Goal: Task Accomplishment & Management: Complete application form

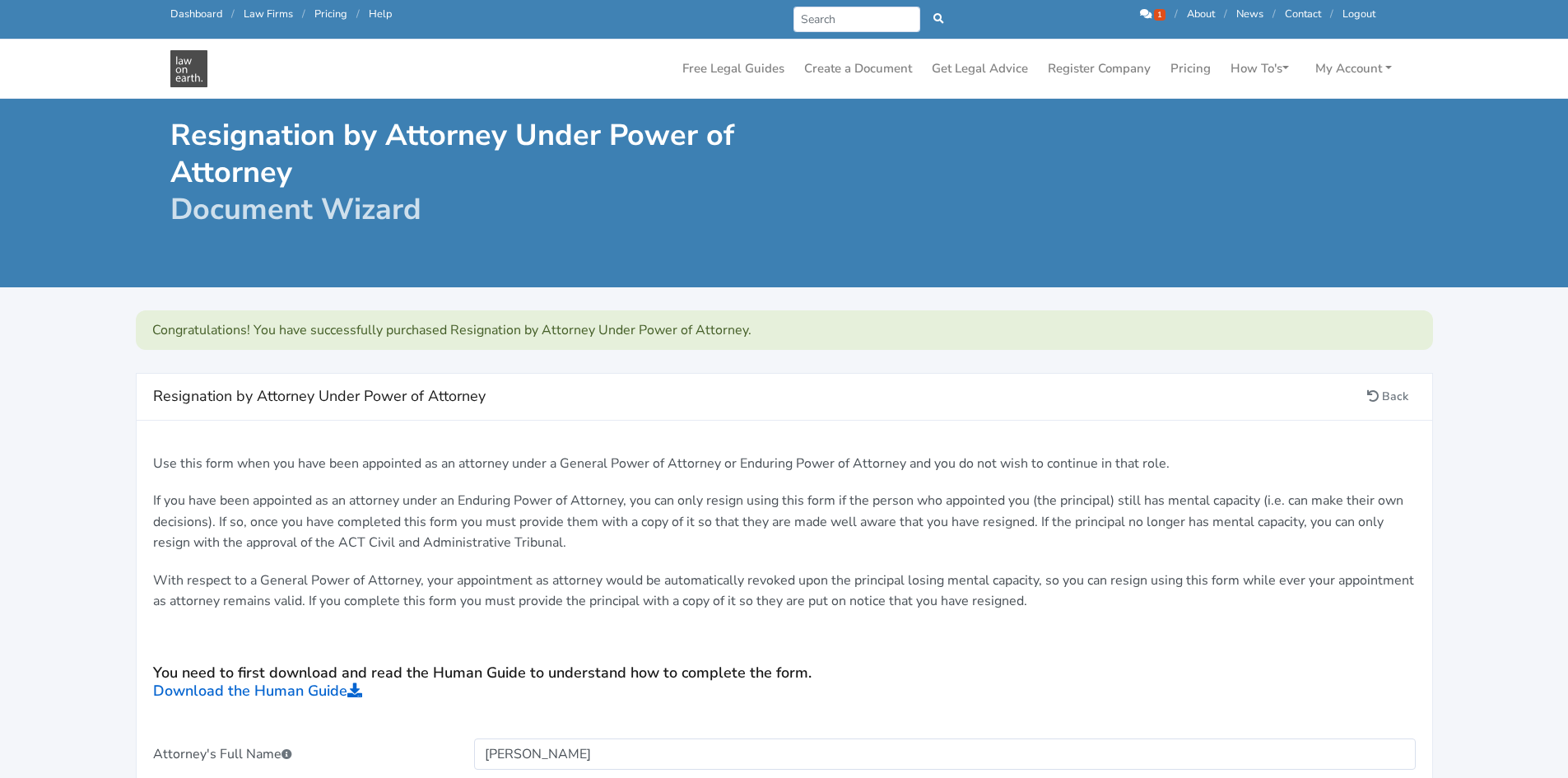
scroll to position [329, 0]
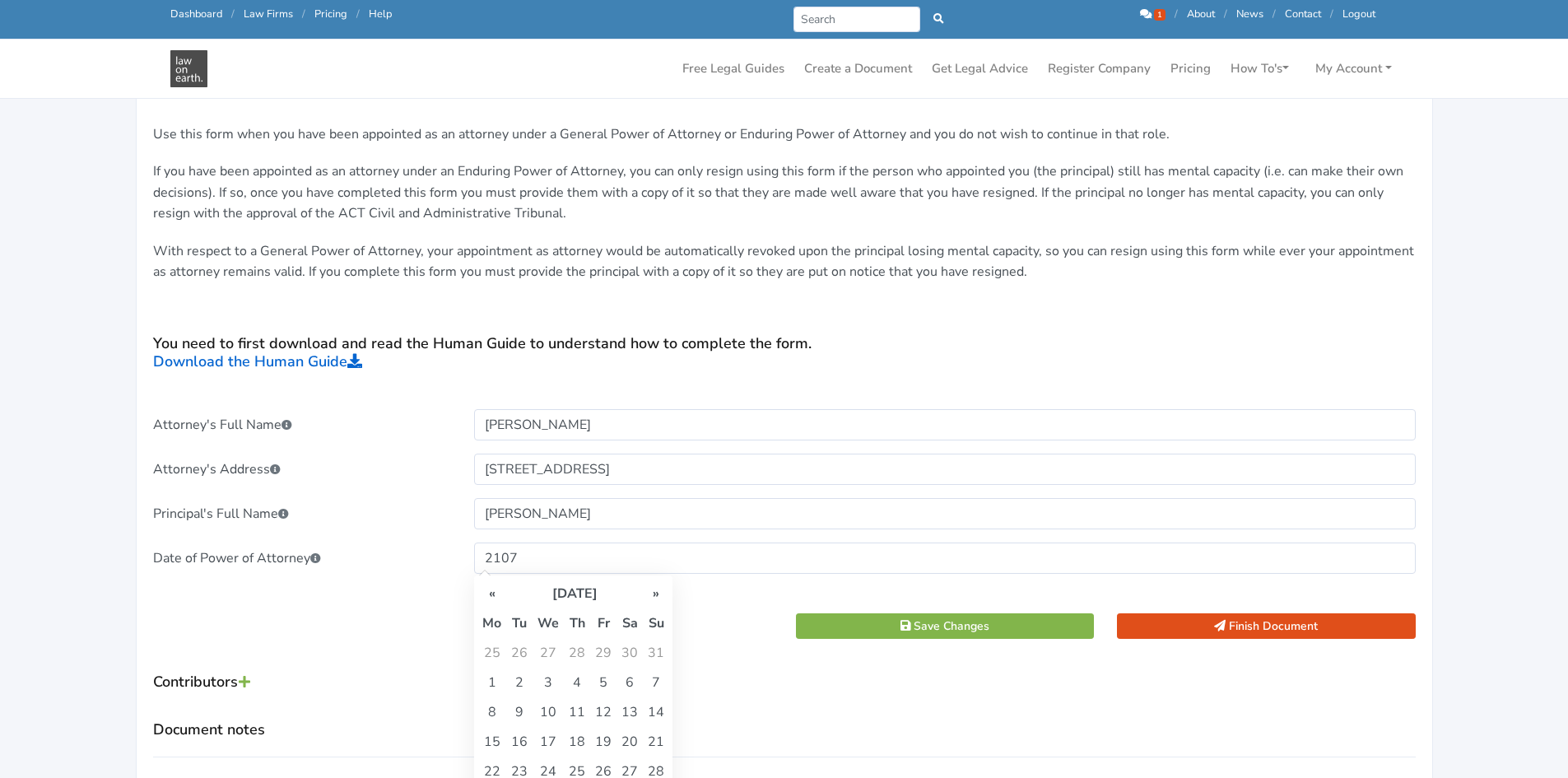
drag, startPoint x: 527, startPoint y: 553, endPoint x: 460, endPoint y: 558, distance: 67.2
click at [460, 558] on div "Date of Power of Attorney 2107" at bounding box center [784, 558] width 1286 height 32
type input "21/07/2015"
click at [513, 745] on td "21" at bounding box center [520, 741] width 27 height 30
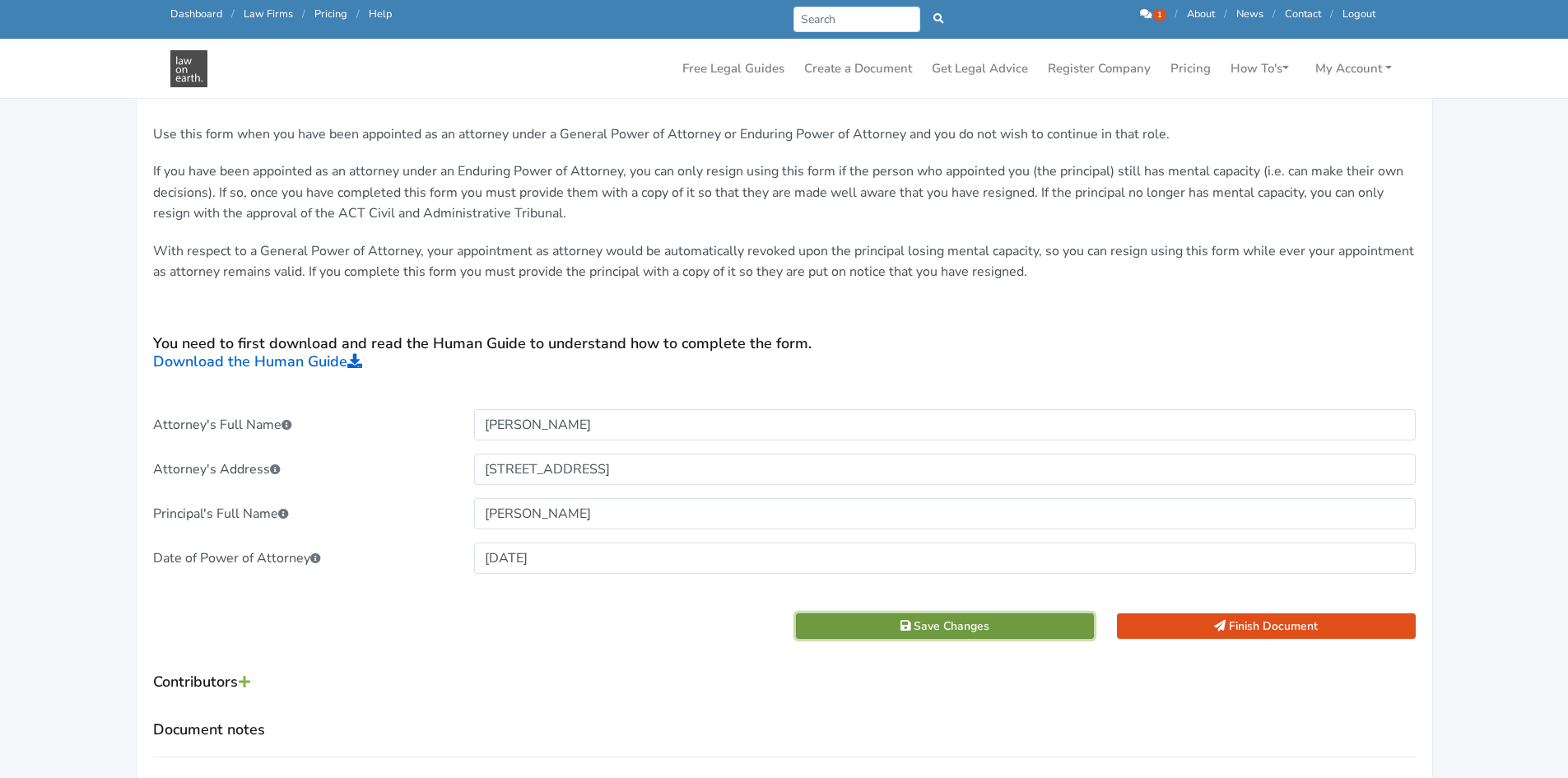
click at [968, 626] on button "Save Changes" at bounding box center [946, 626] width 299 height 26
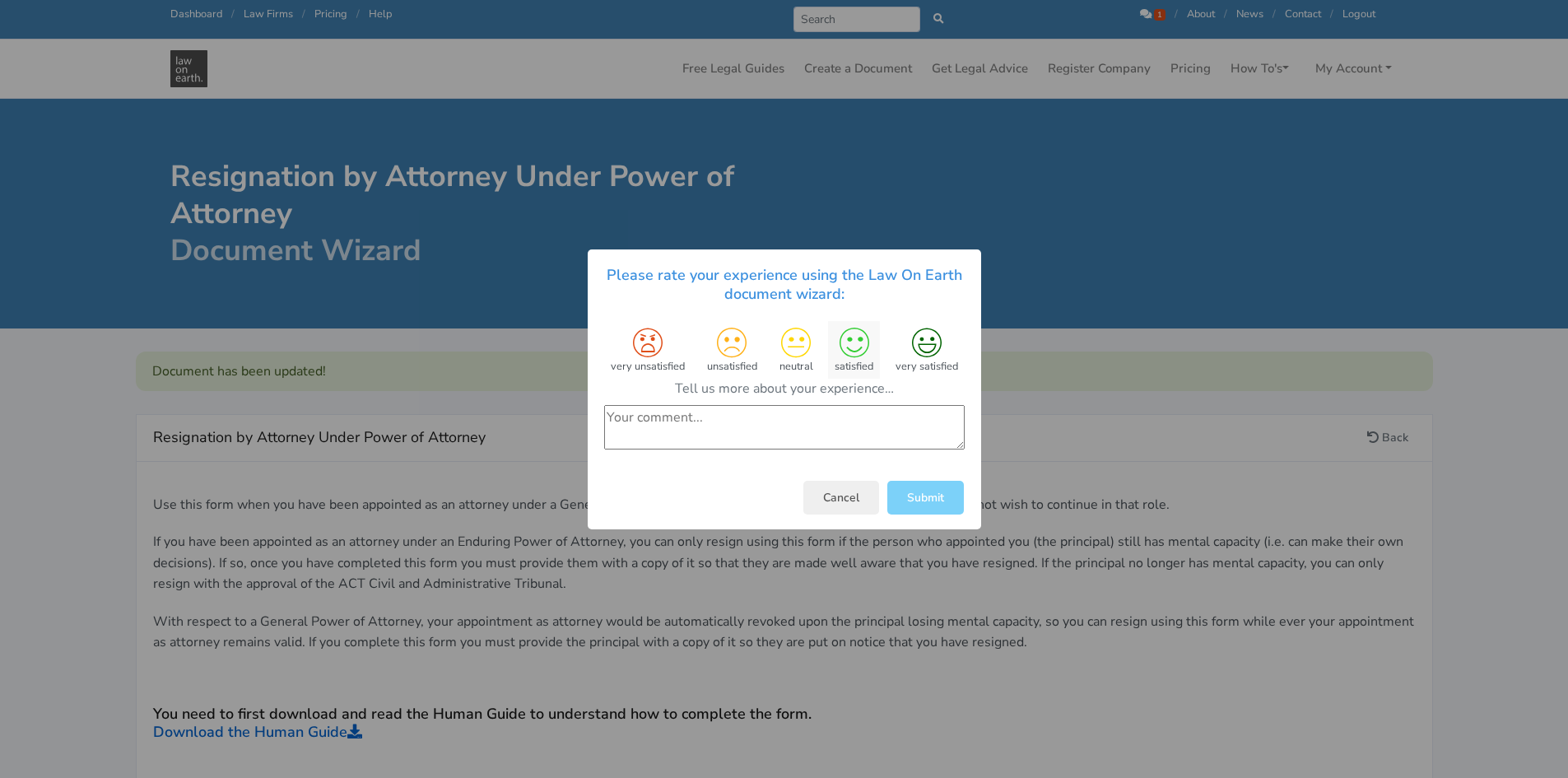
click at [855, 345] on icon at bounding box center [853, 342] width 30 height 30
click at [907, 500] on button "Submit" at bounding box center [926, 498] width 77 height 33
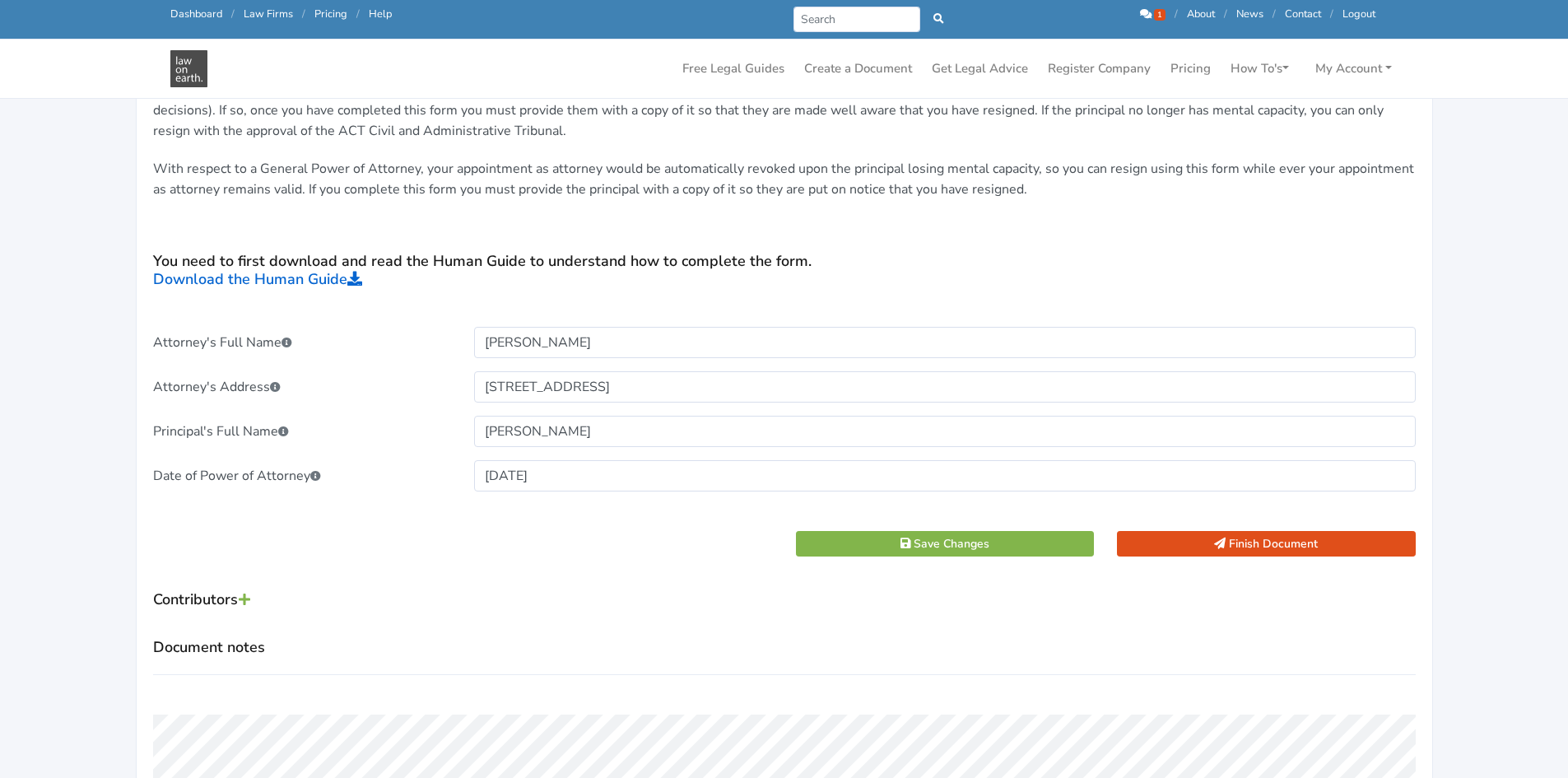
scroll to position [658, 0]
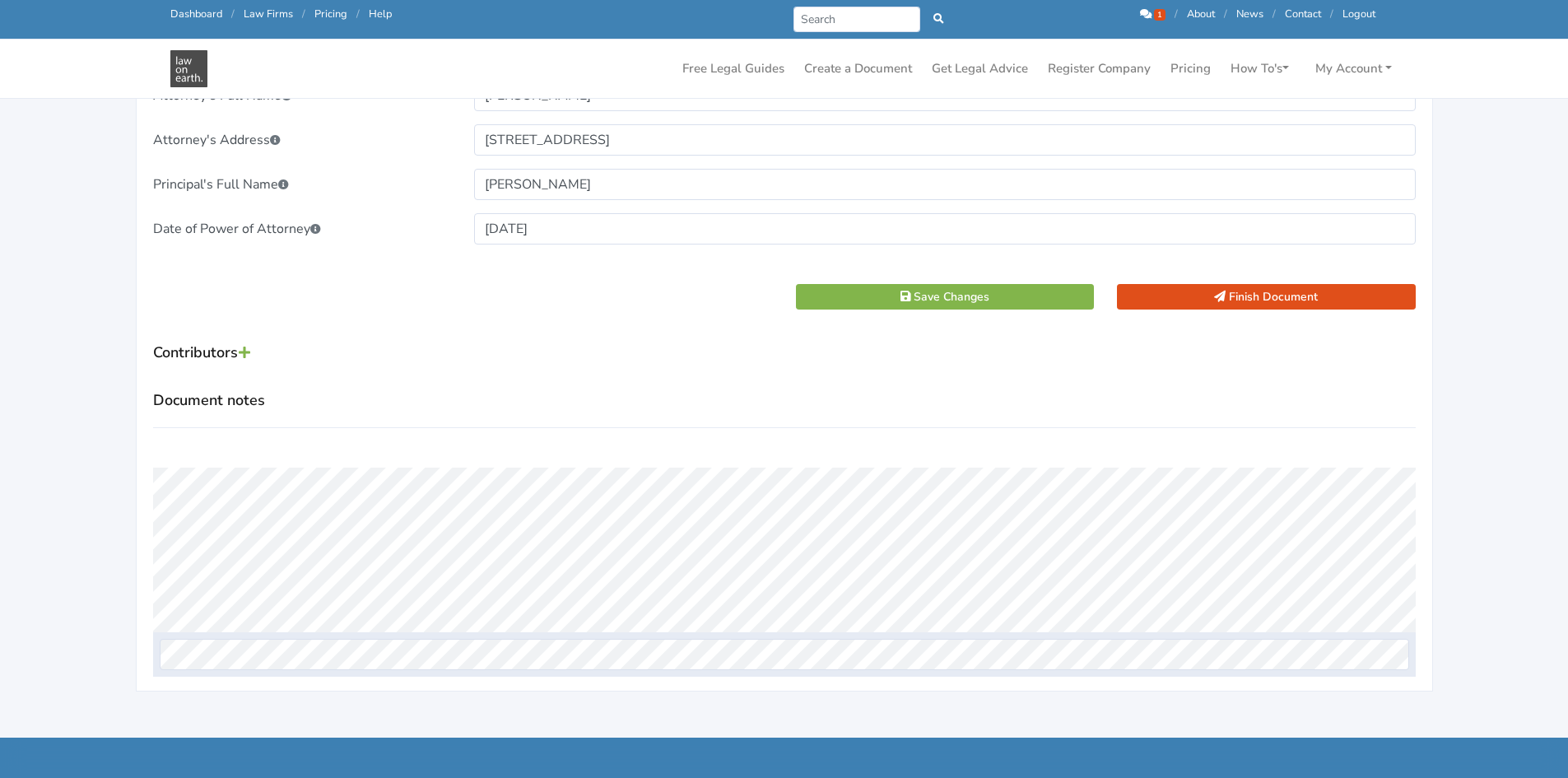
click at [1149, 15] on icon at bounding box center [1146, 13] width 11 height 11
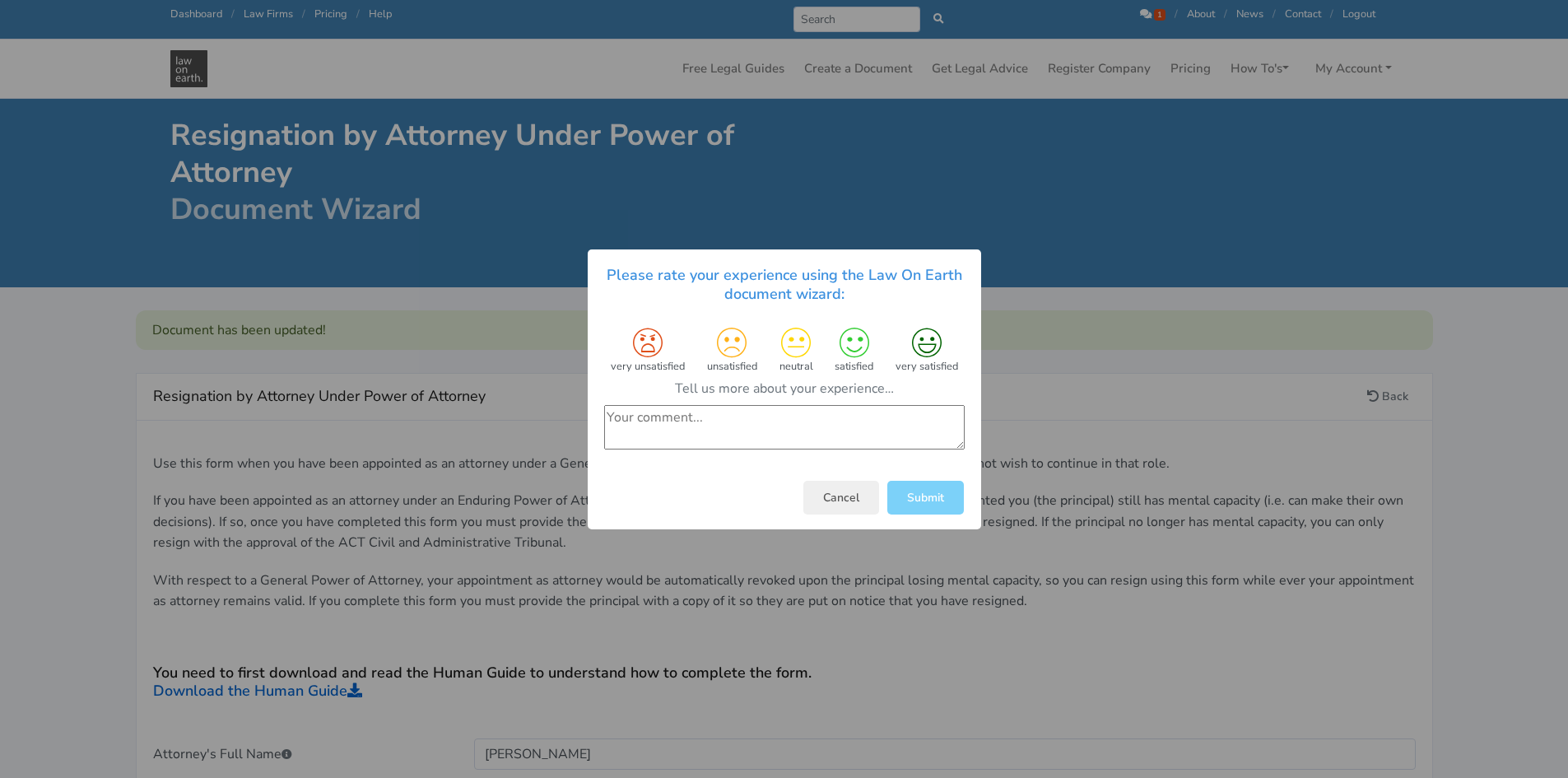
scroll to position [658, 0]
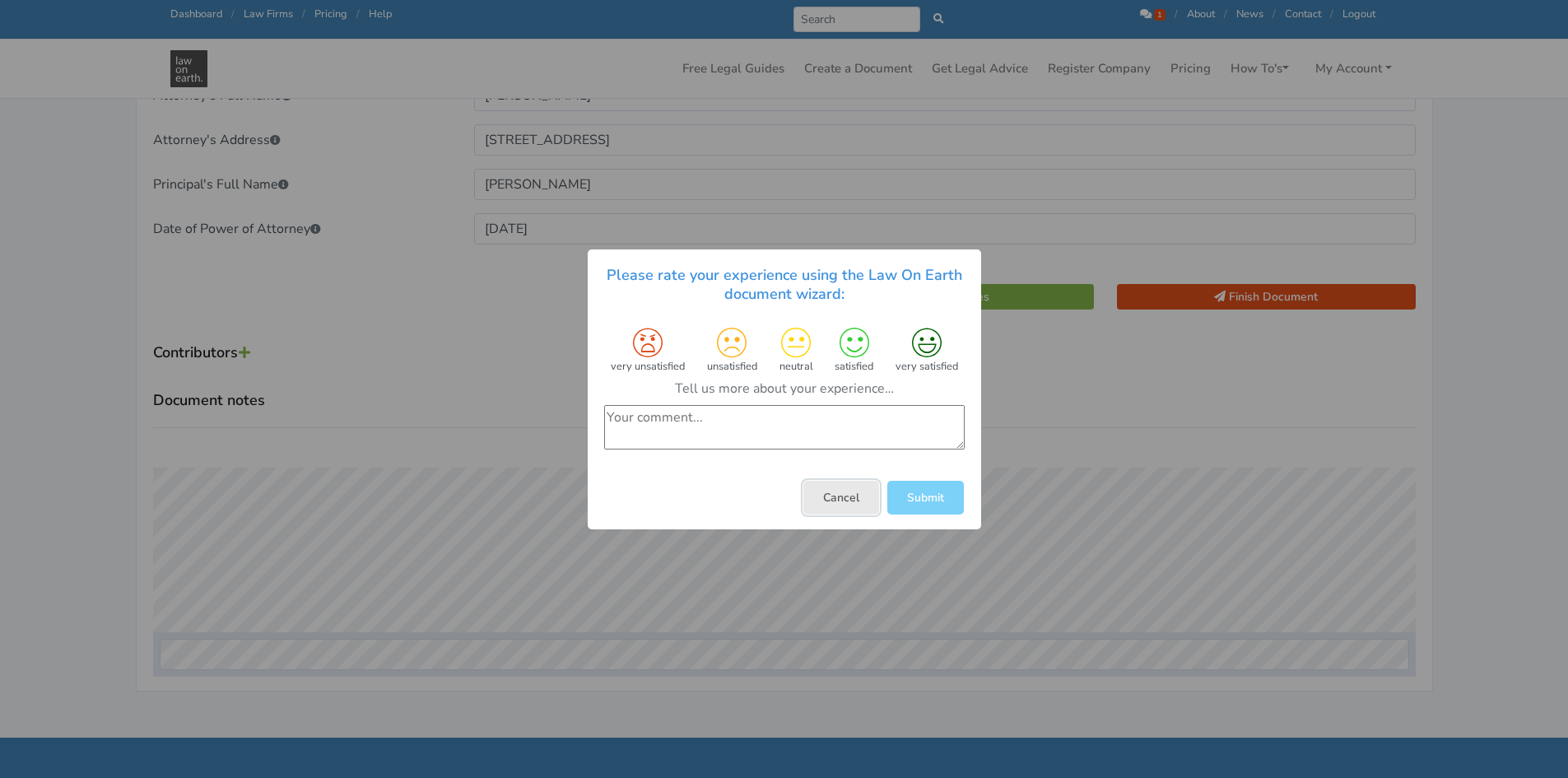
click at [860, 503] on button "Cancel" at bounding box center [840, 496] width 76 height 33
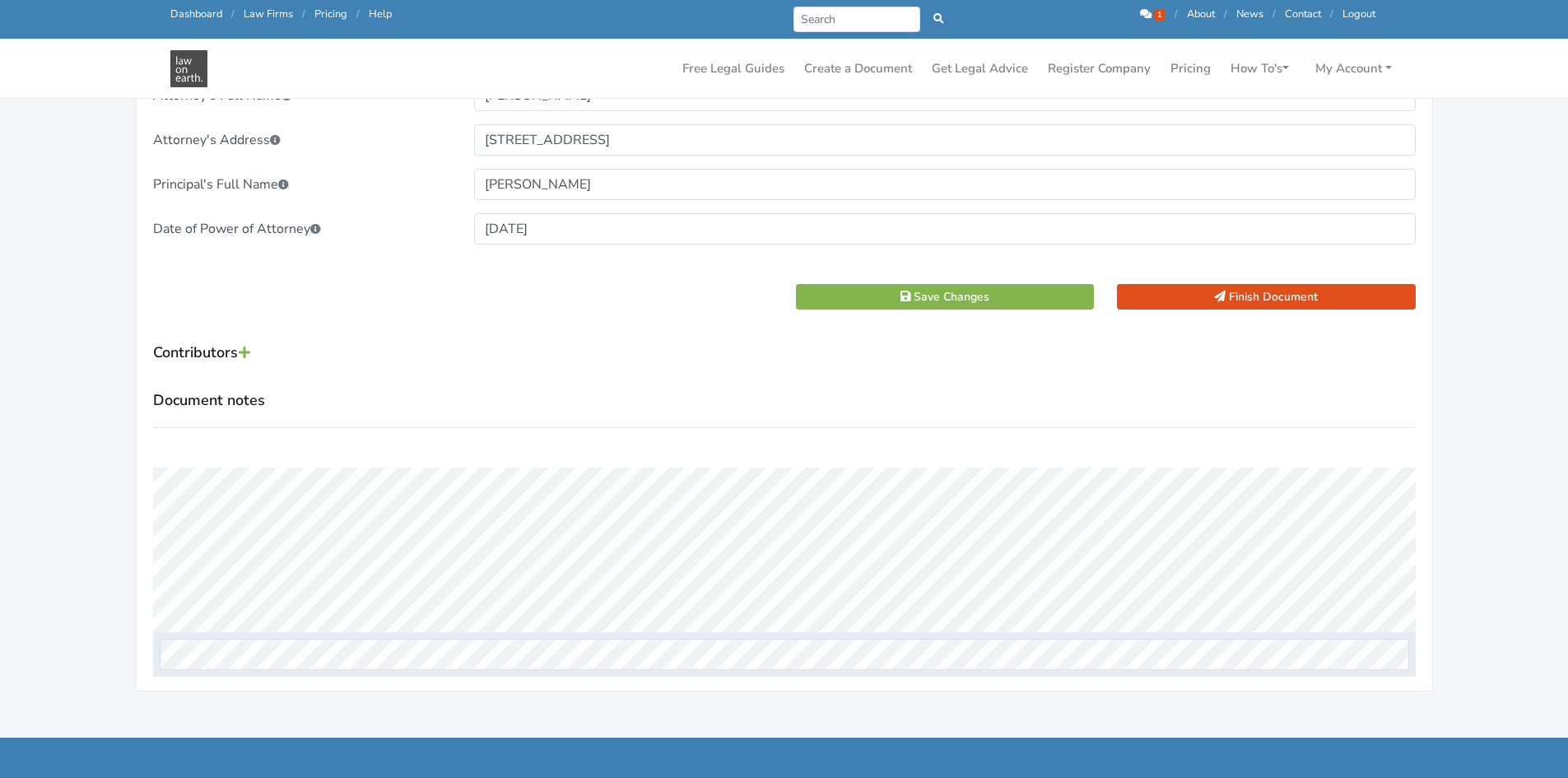
click at [246, 354] on icon at bounding box center [244, 352] width 11 height 13
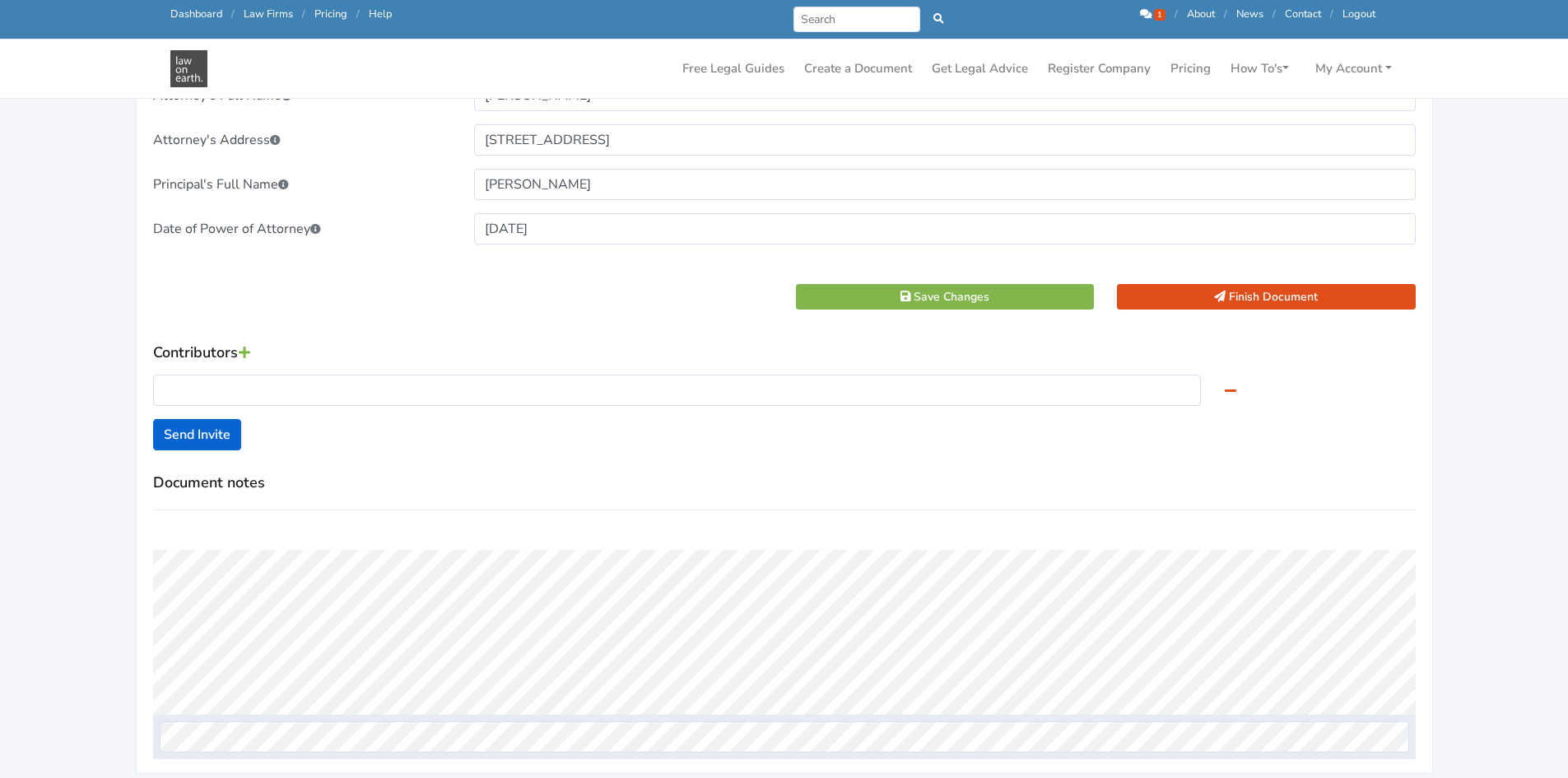
click at [1231, 389] on icon at bounding box center [1231, 390] width 11 height 13
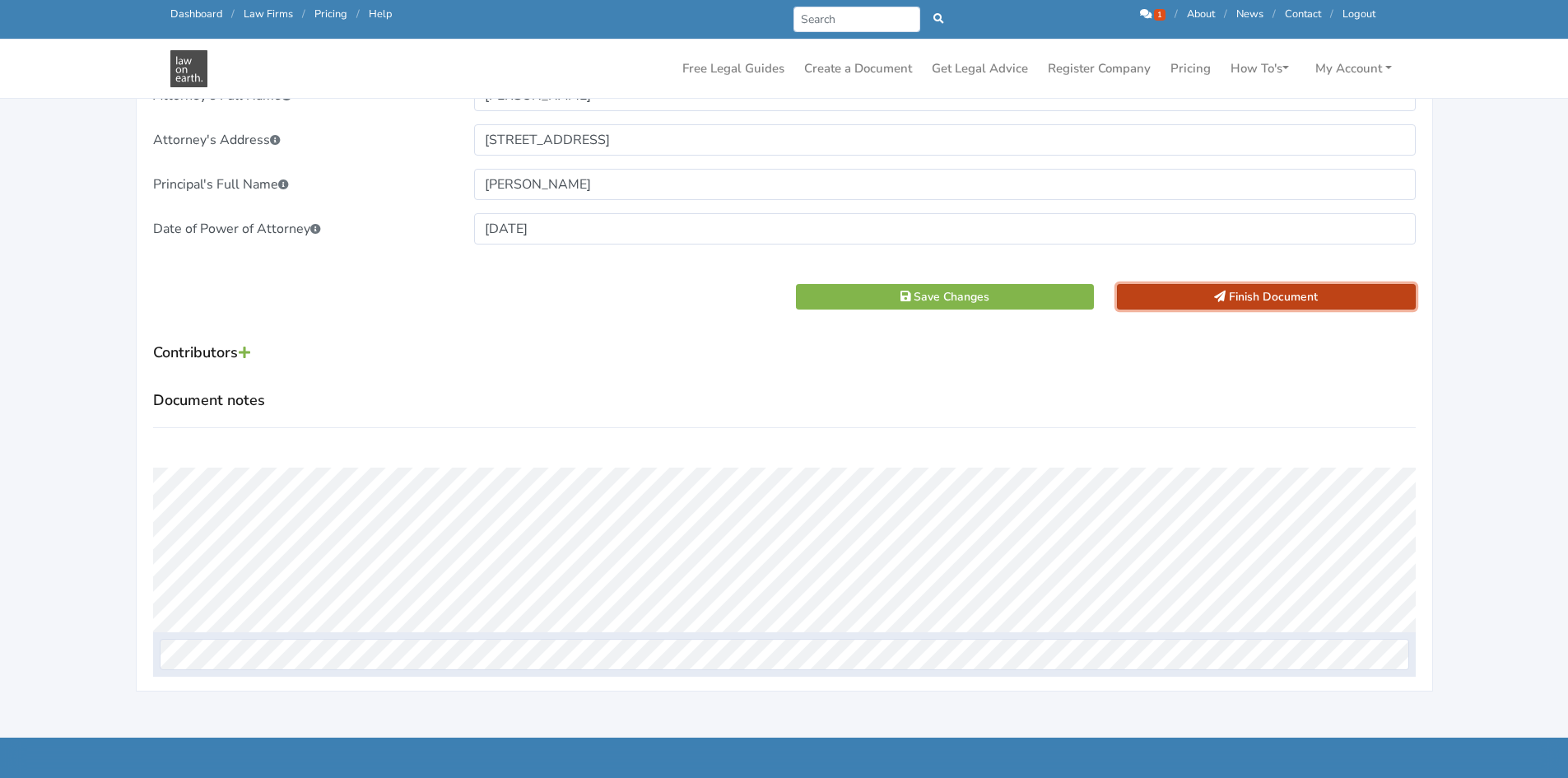
click at [1253, 301] on button "Finish Document" at bounding box center [1266, 297] width 299 height 26
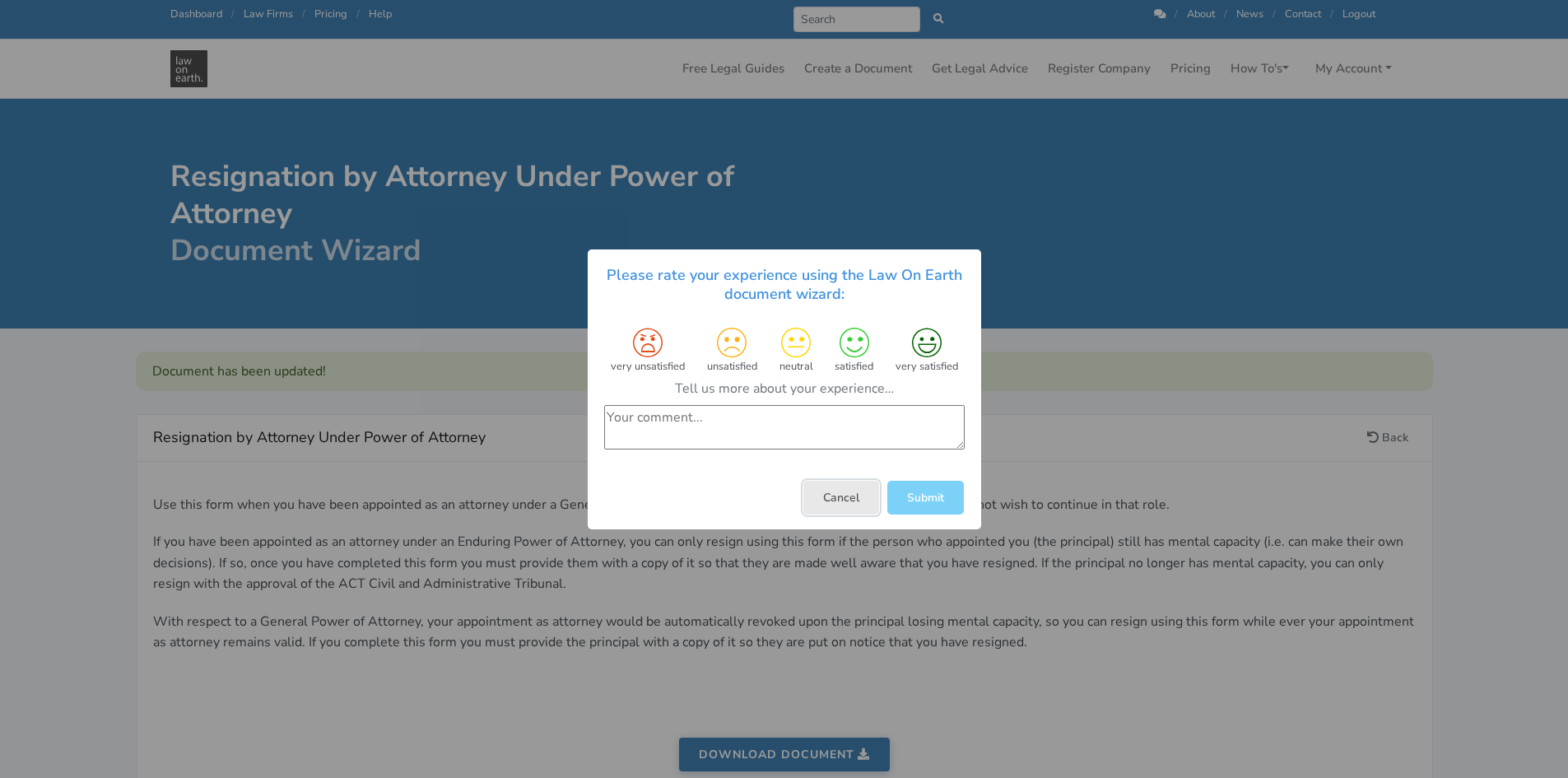
click at [843, 495] on button "Cancel" at bounding box center [840, 496] width 76 height 33
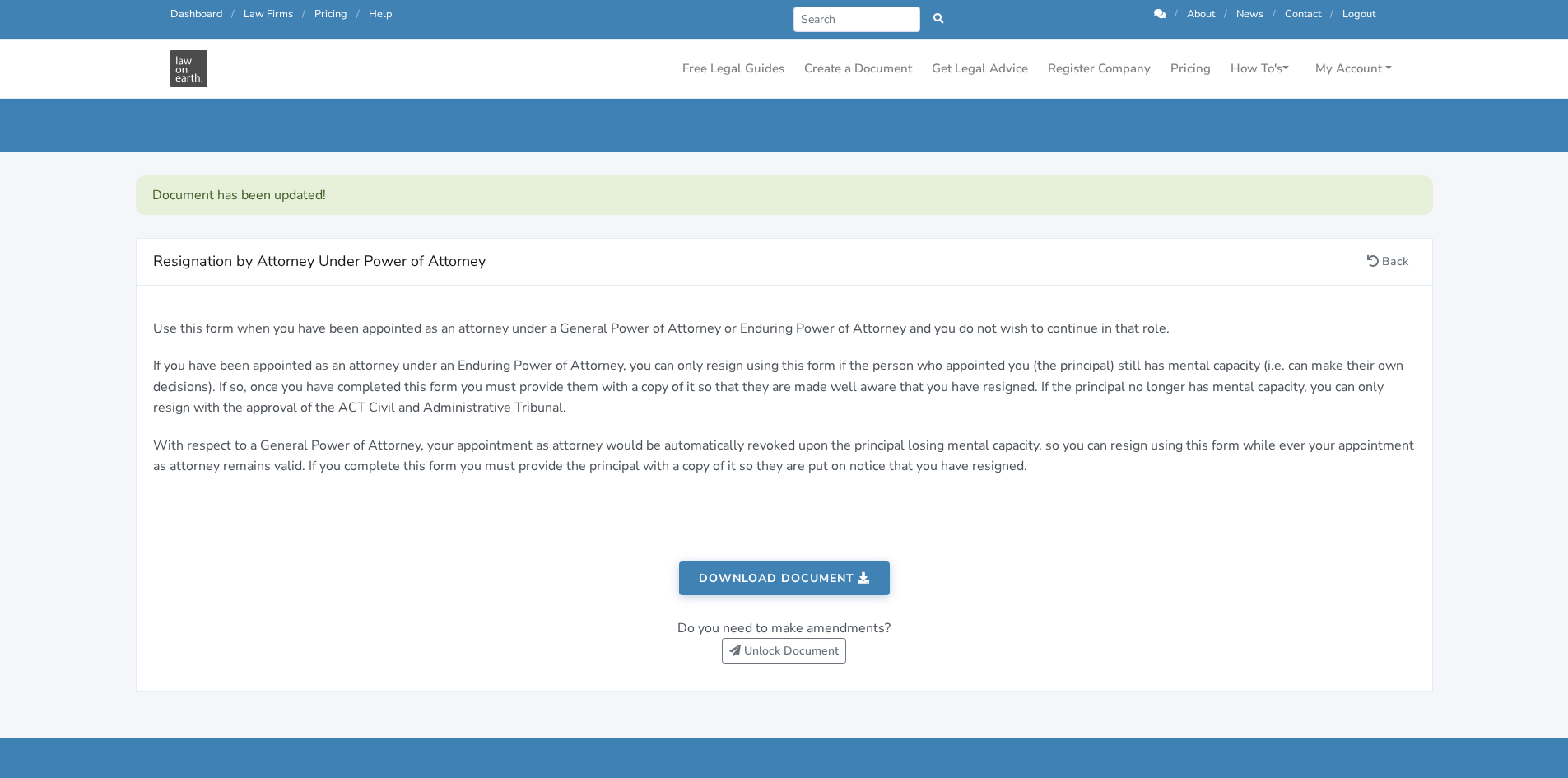
scroll to position [165, 0]
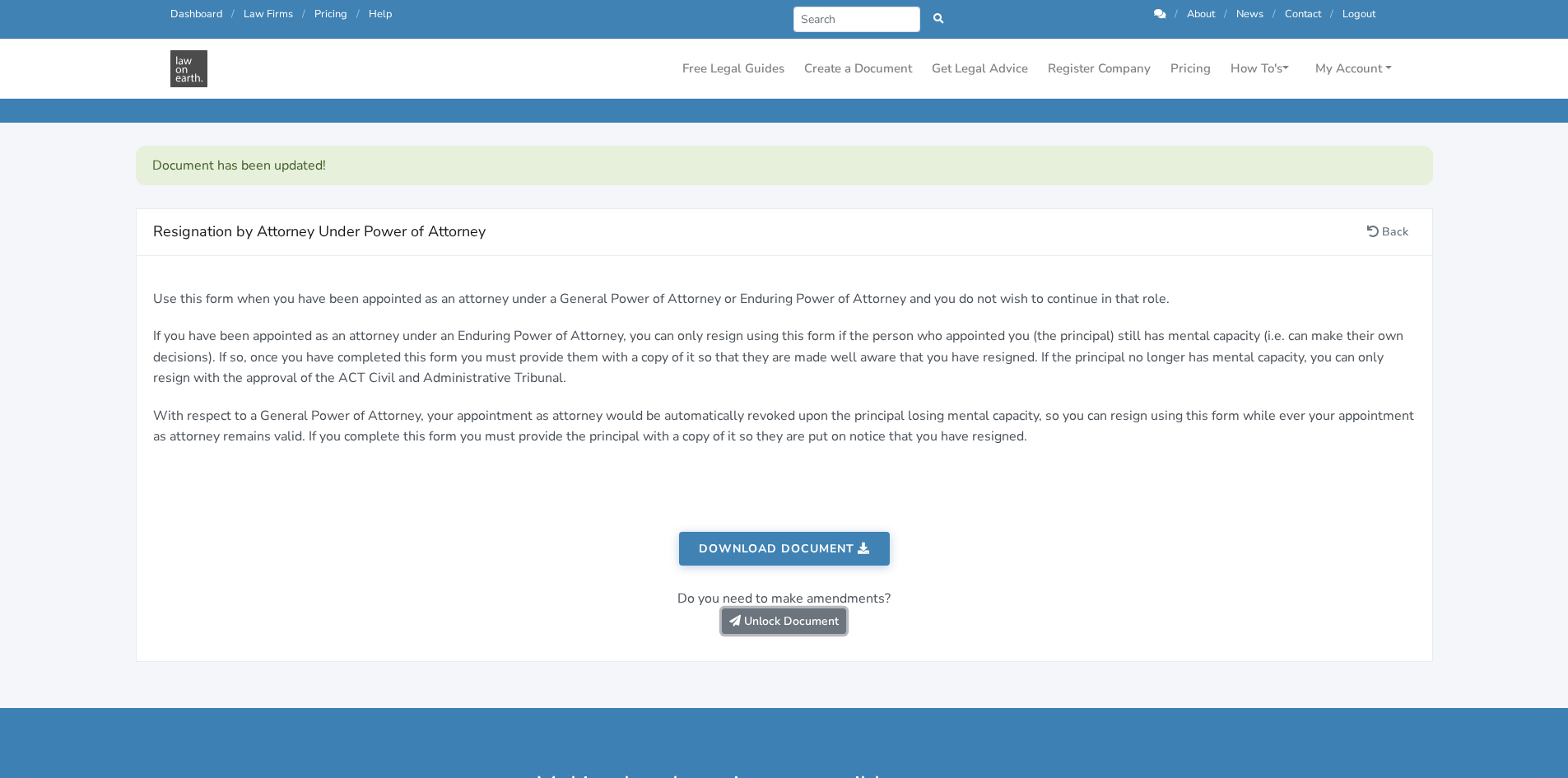
click at [803, 620] on link "Unlock Document" at bounding box center [784, 621] width 124 height 26
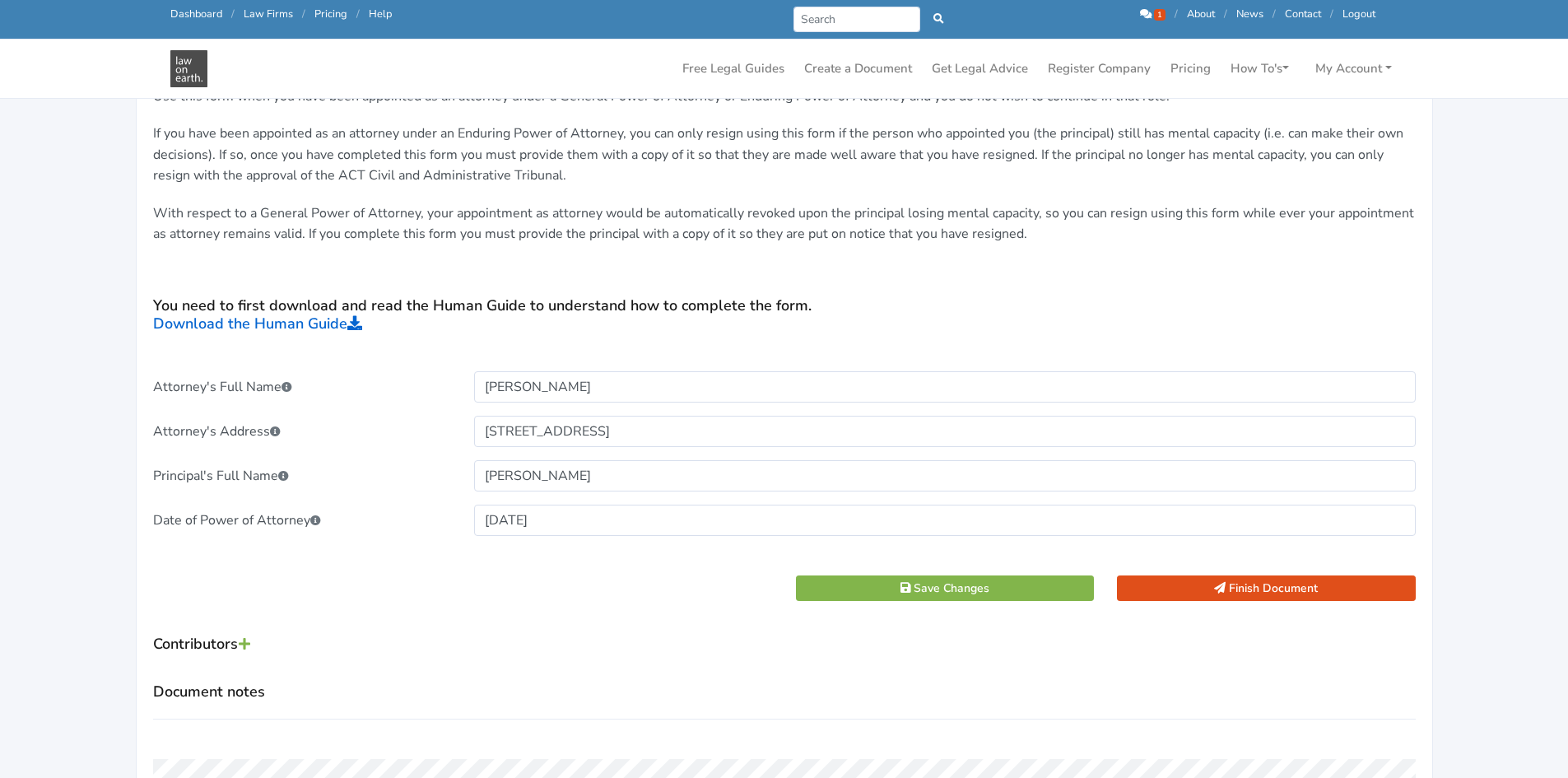
scroll to position [356, 0]
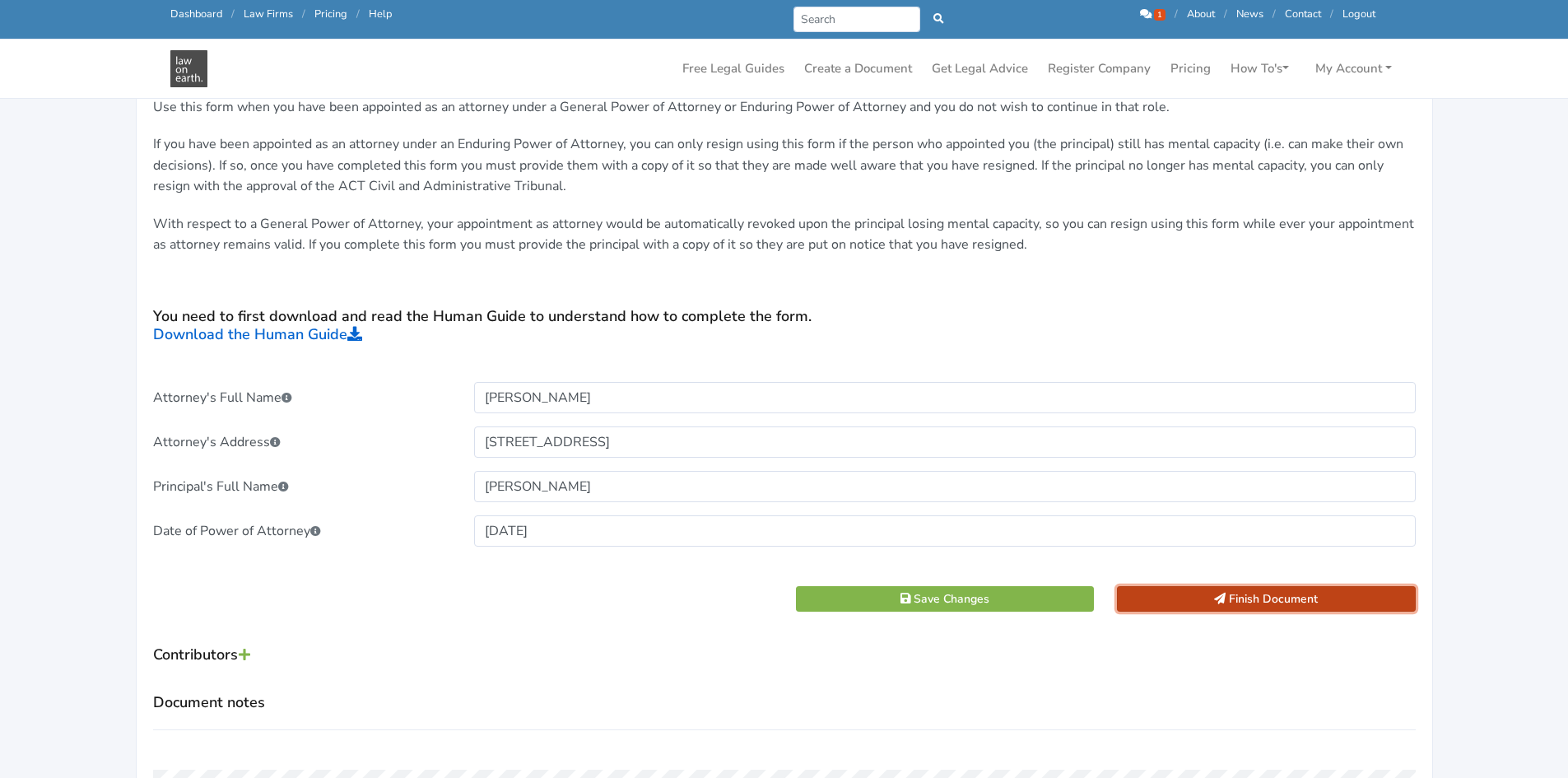
click at [1288, 599] on button "Finish Document" at bounding box center [1266, 598] width 299 height 26
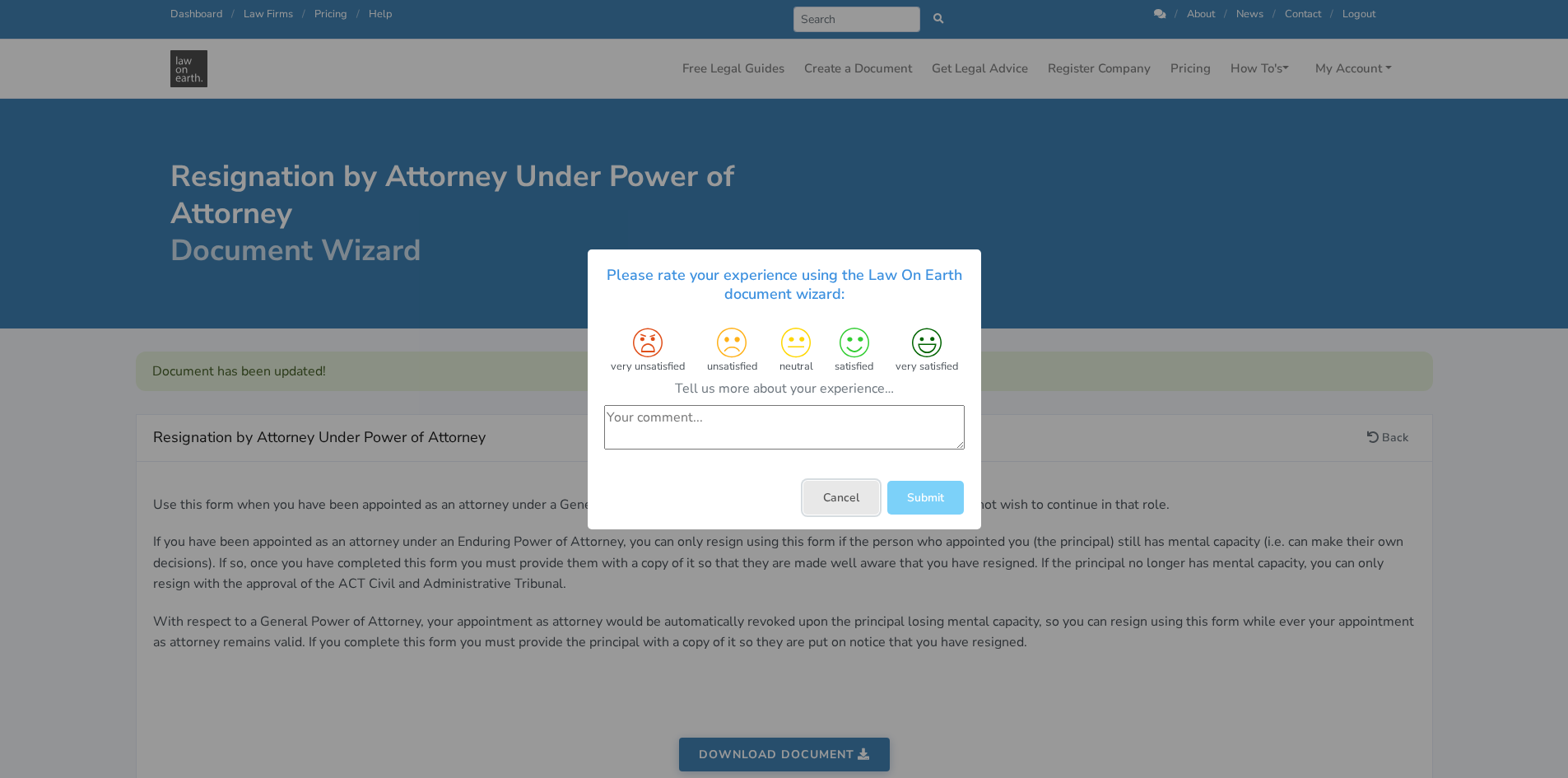
click at [833, 503] on button "Cancel" at bounding box center [840, 496] width 76 height 33
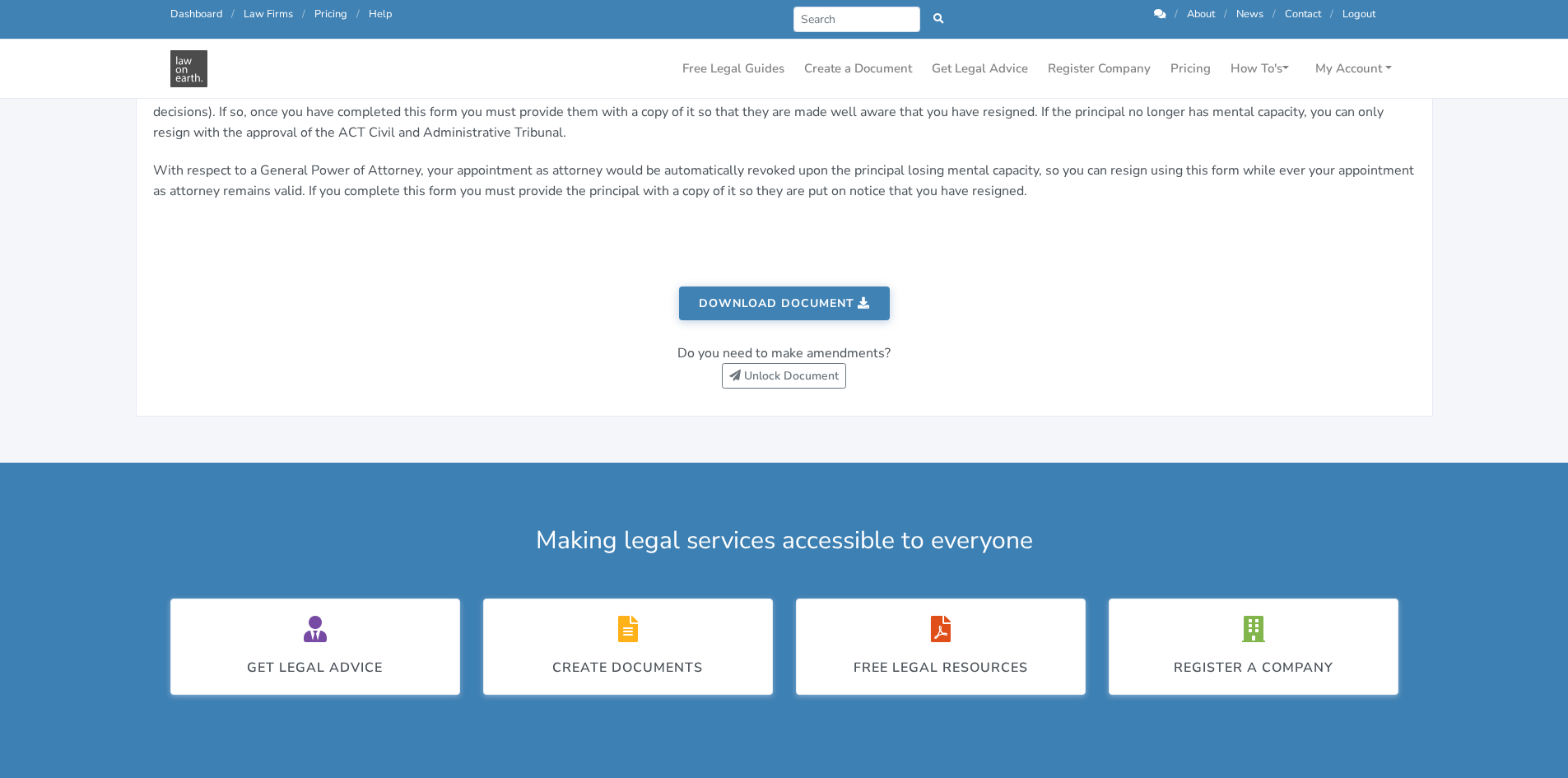
scroll to position [411, 0]
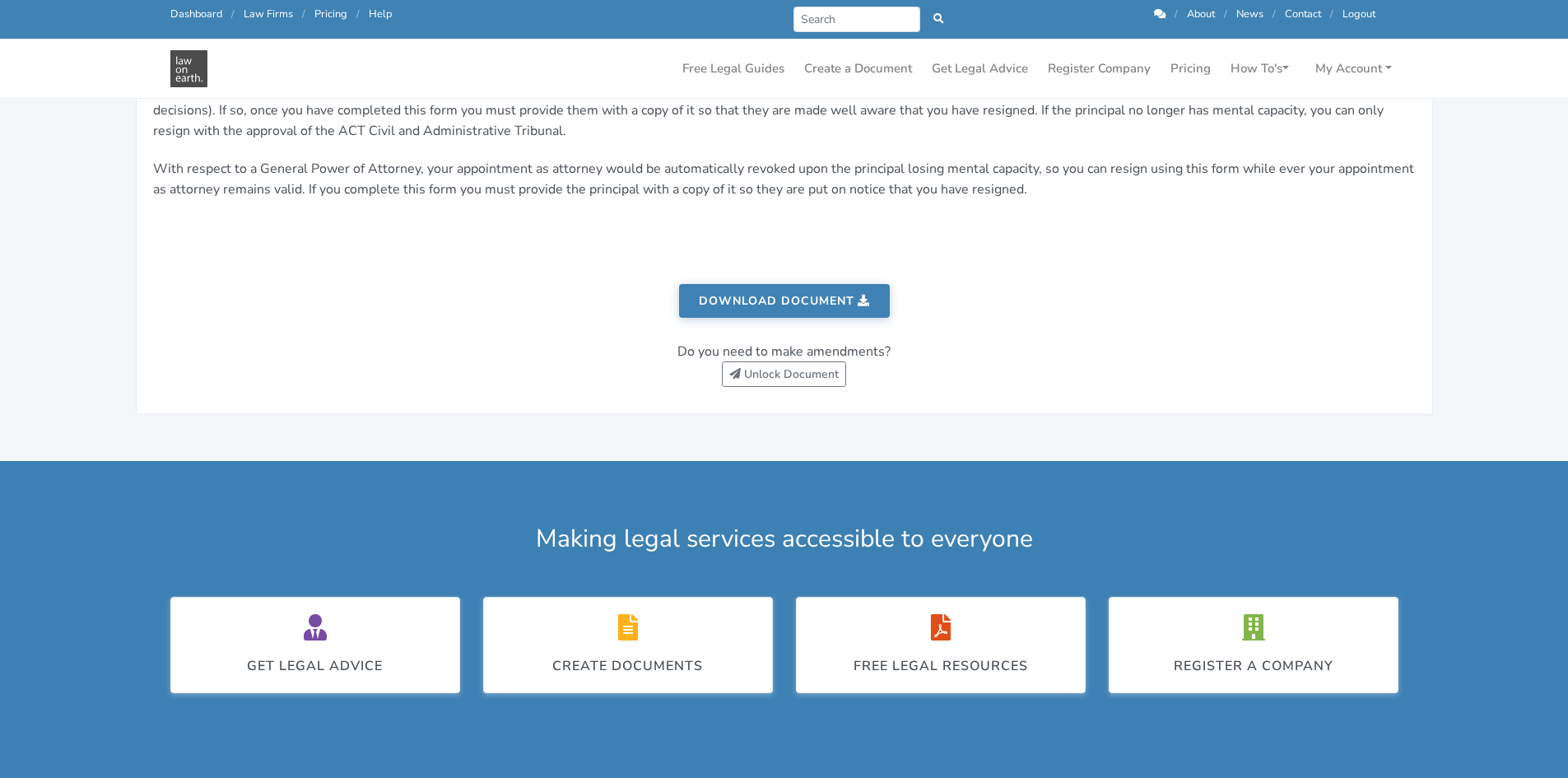
click at [781, 300] on link "Download document" at bounding box center [785, 300] width 211 height 33
